Goal: Contribute content: Add original content to the website for others to see

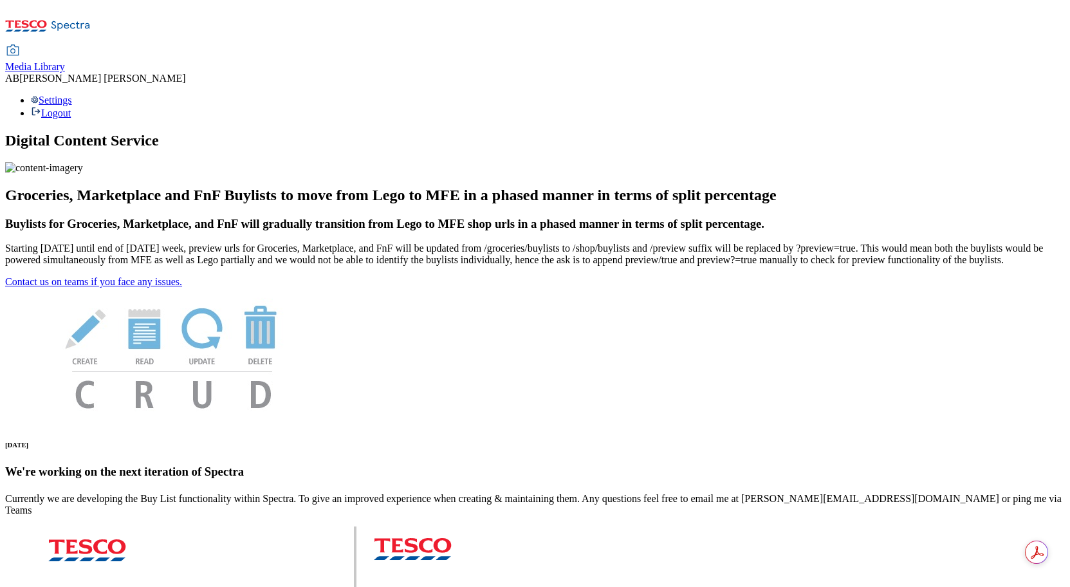
click at [209, 6] on div "Media Library AB Alexander Bolton Settings Logout" at bounding box center [535, 62] width 1060 height 114
click at [65, 61] on span "Media Library" at bounding box center [35, 66] width 60 height 11
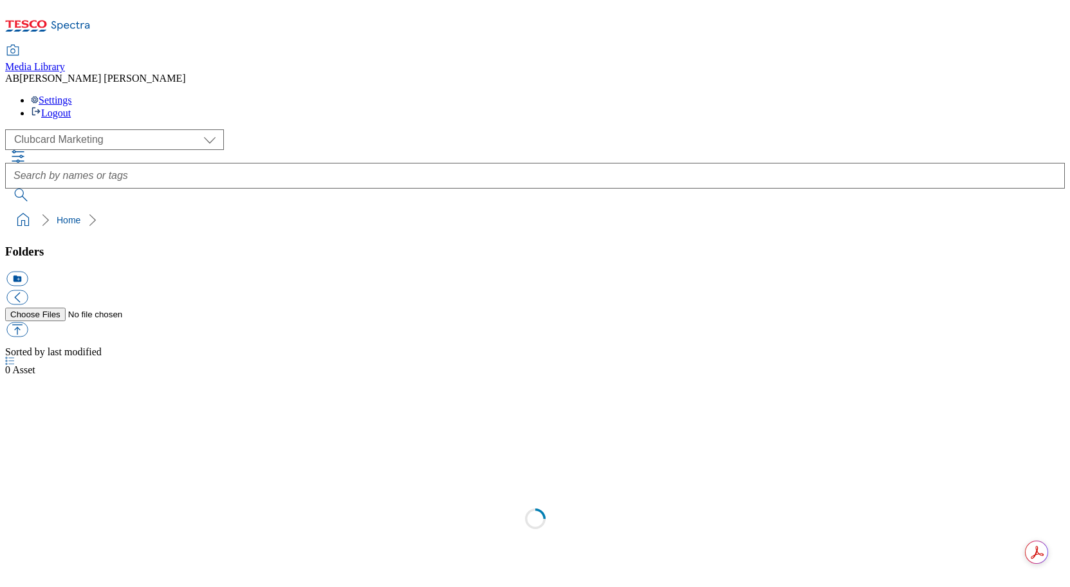
scroll to position [1, 0]
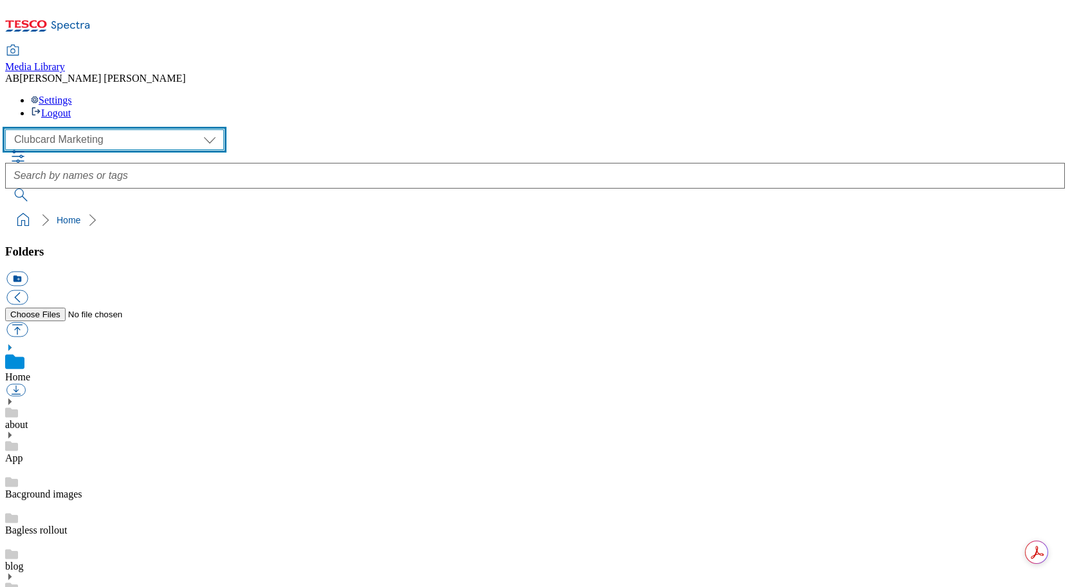
click at [94, 129] on select "Clubcard Marketing Dotcom UK GHS Marketing UK GHS Product UK GHS ROI" at bounding box center [114, 139] width 219 height 21
select select "flare-homepage"
click at [9, 129] on select "Clubcard Marketing Dotcom UK GHS Marketing UK GHS Product UK GHS ROI" at bounding box center [114, 139] width 219 height 21
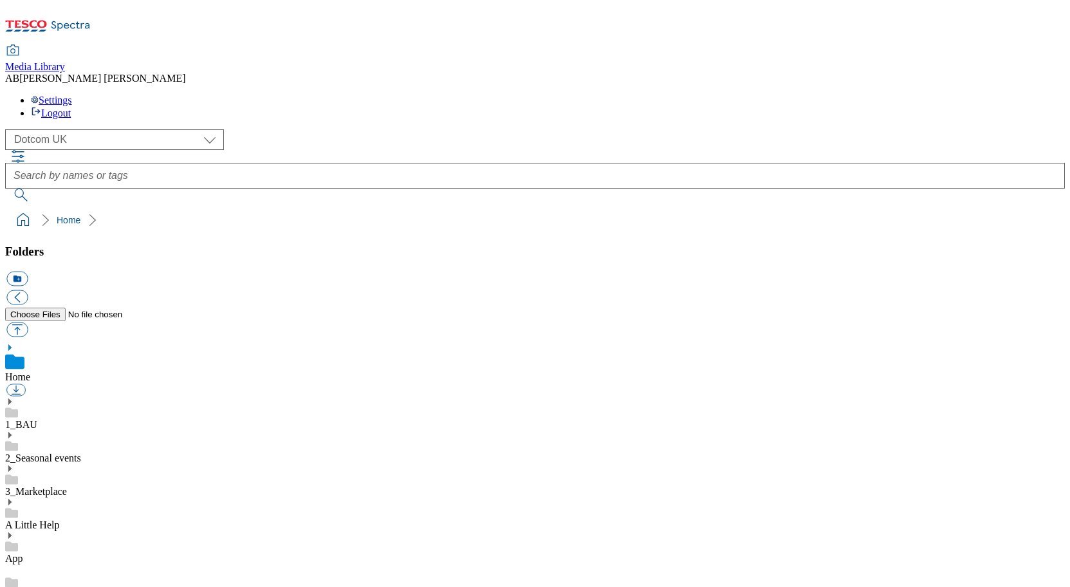
click at [12, 398] on use at bounding box center [9, 401] width 3 height 6
click at [53, 489] on link "Home Page" at bounding box center [29, 494] width 48 height 11
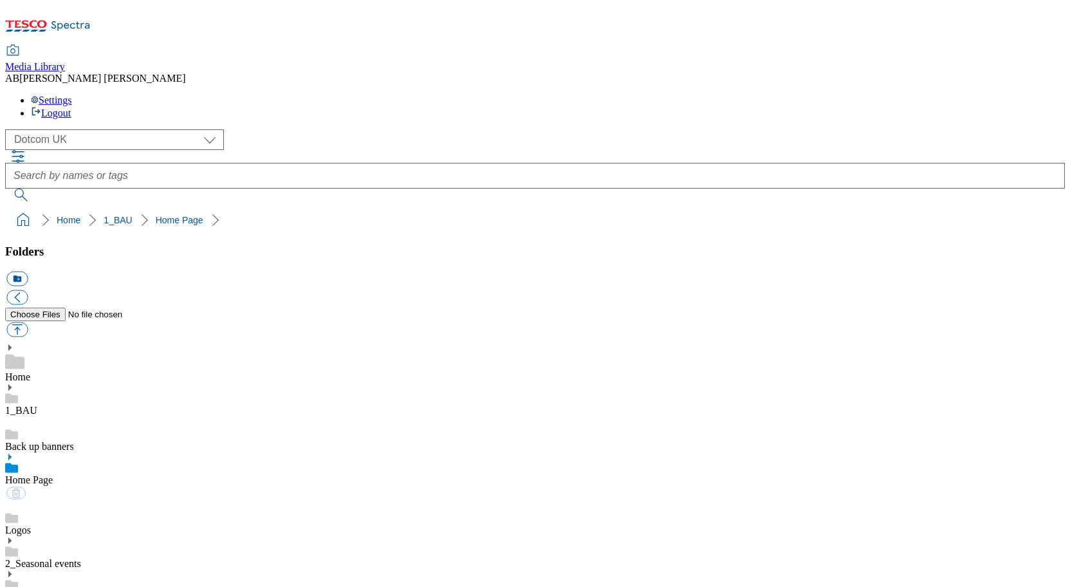
click at [14, 452] on icon at bounding box center [9, 456] width 9 height 9
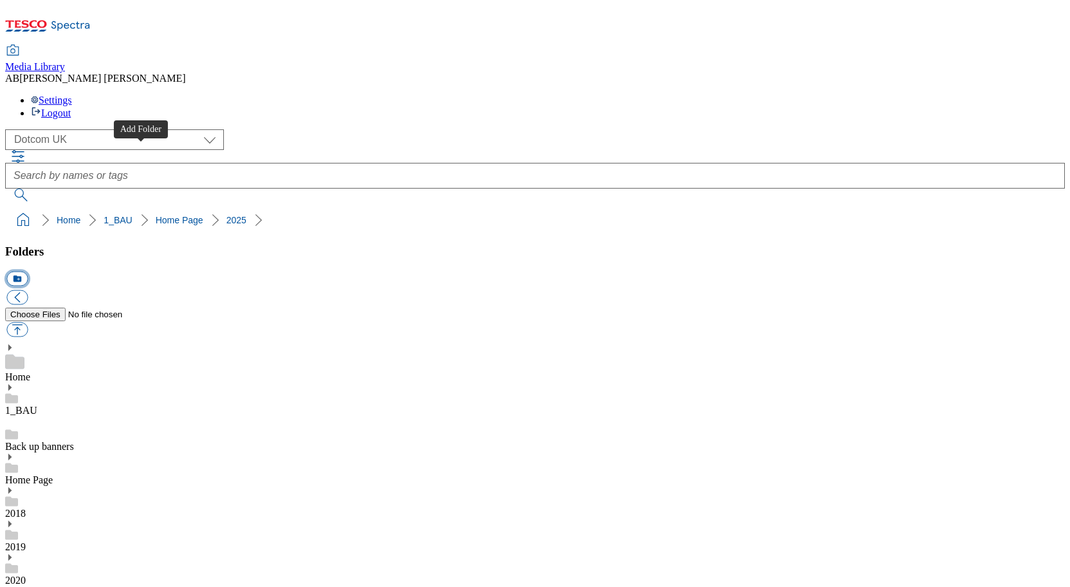
click at [28, 272] on button "icon_new_folder" at bounding box center [16, 279] width 21 height 15
type input "2525"
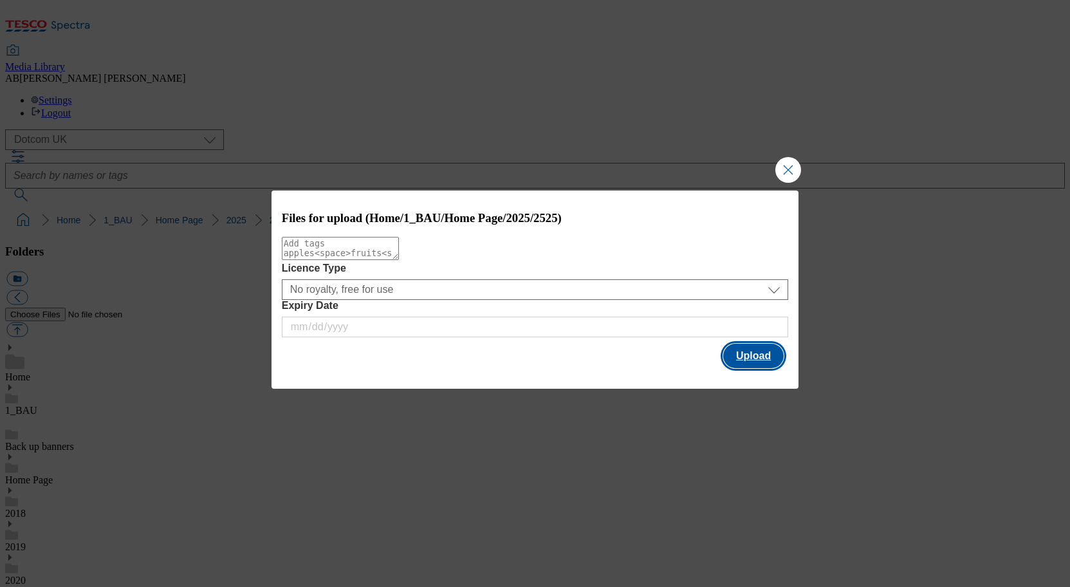
click at [765, 363] on button "Upload" at bounding box center [753, 356] width 61 height 24
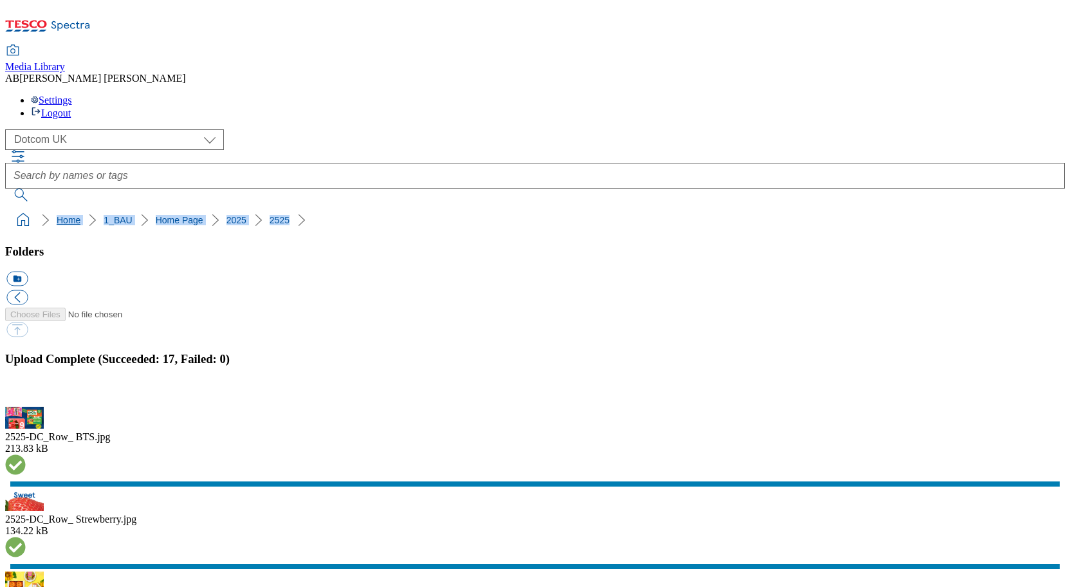
drag, startPoint x: 278, startPoint y: 123, endPoint x: 10, endPoint y: 122, distance: 268.4
click at [13, 208] on ol "Home 1_BAU Home Page 2025 2525" at bounding box center [539, 220] width 1052 height 24
copy ol "Home 1_BAU Home Page 2025 2525"
